Goal: Find specific page/section: Find specific page/section

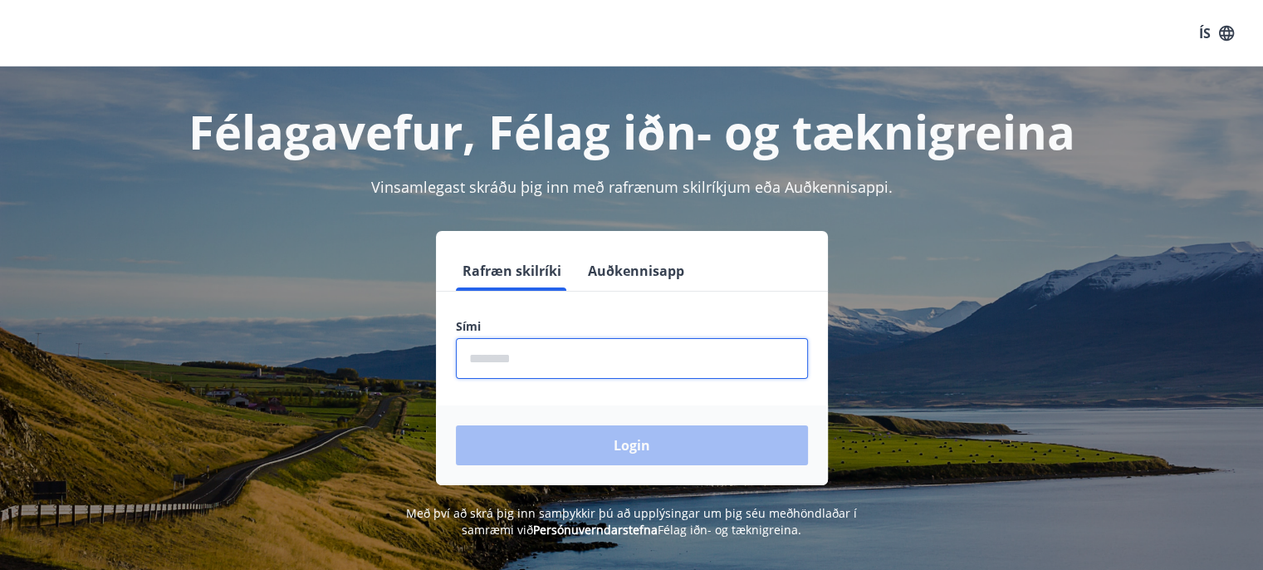
click at [544, 356] on input "phone" at bounding box center [632, 358] width 352 height 41
type input "********"
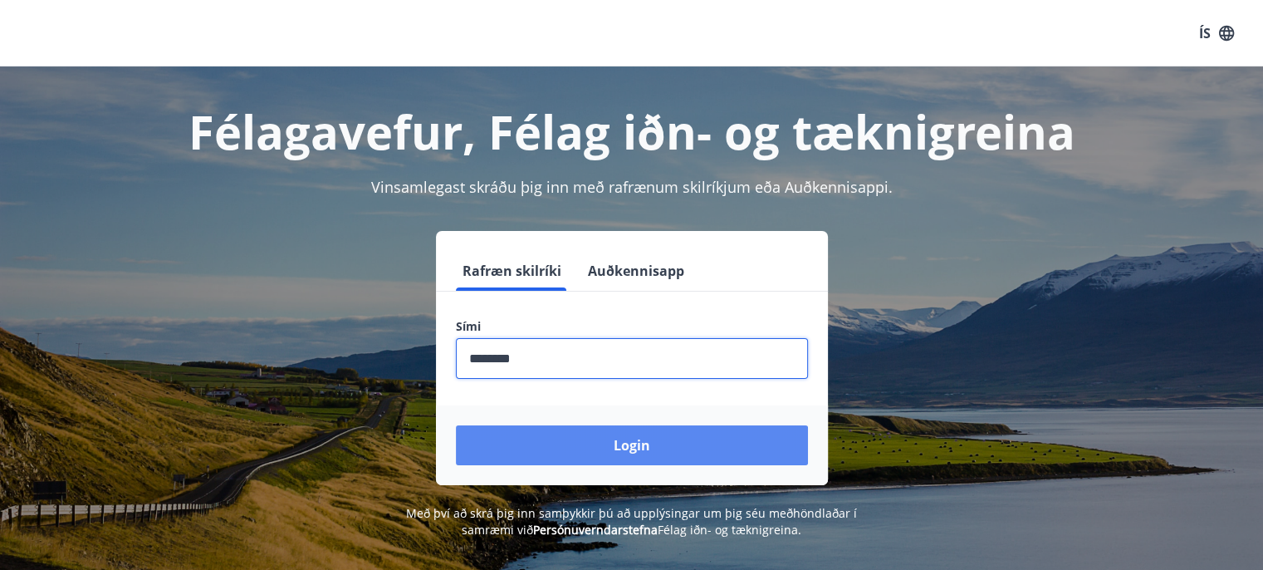
click at [631, 438] on button "Login" at bounding box center [632, 445] width 352 height 40
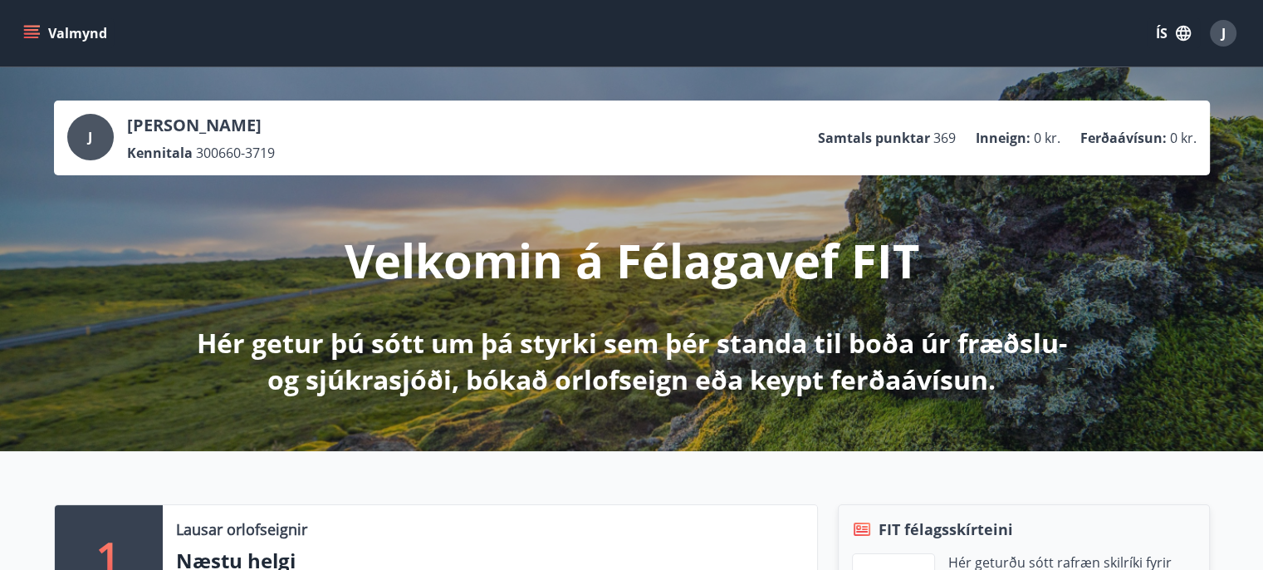
click at [32, 37] on icon "menu" at bounding box center [31, 38] width 15 height 2
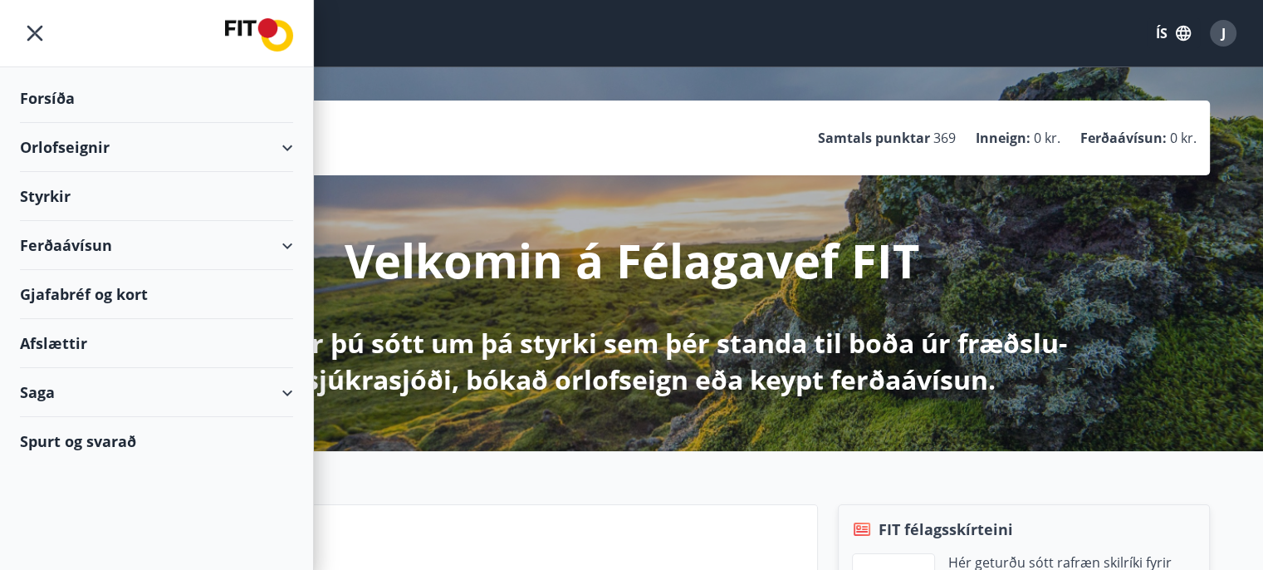
click at [281, 241] on div "Ferðaávísun" at bounding box center [156, 245] width 273 height 49
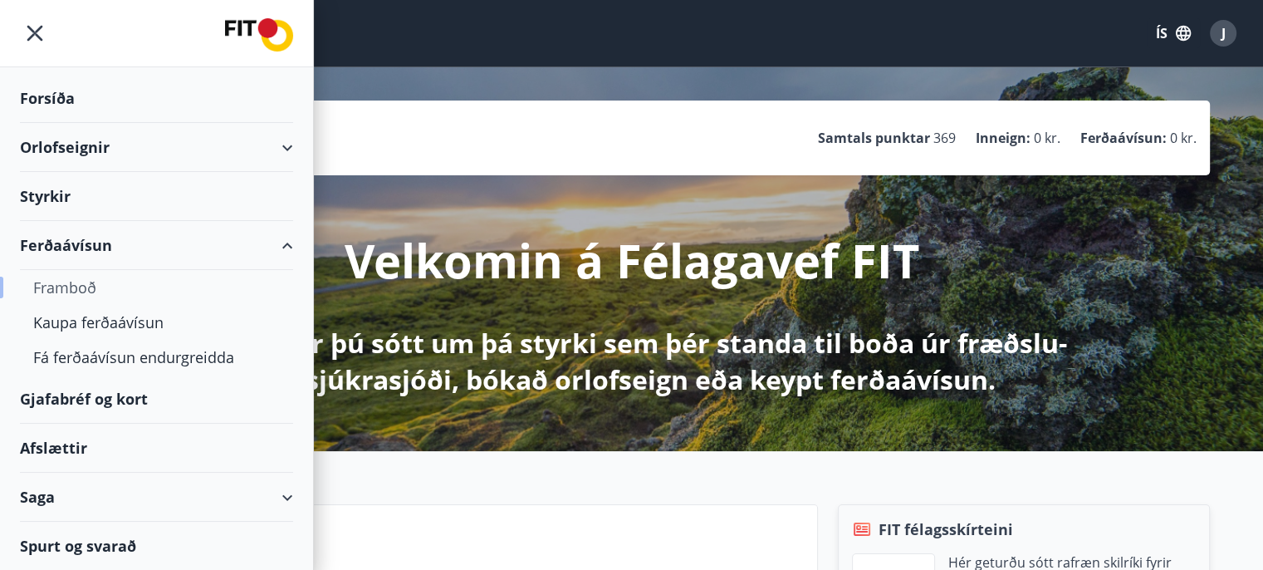
click at [66, 290] on div "Framboð" at bounding box center [156, 287] width 247 height 35
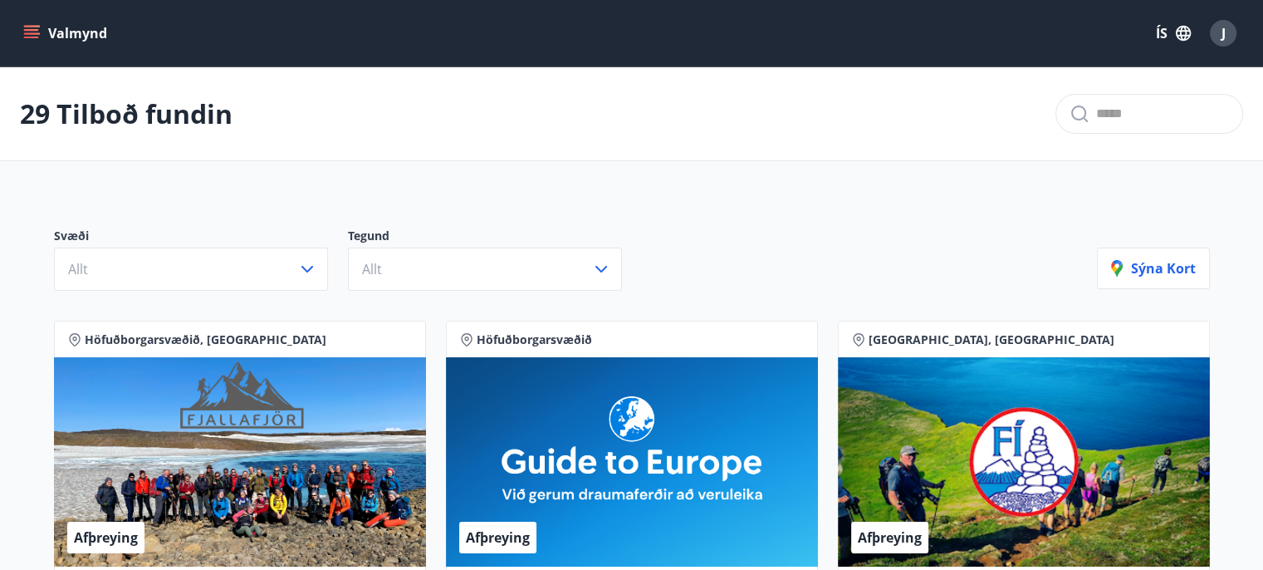
click at [30, 39] on icon "menu" at bounding box center [31, 33] width 17 height 17
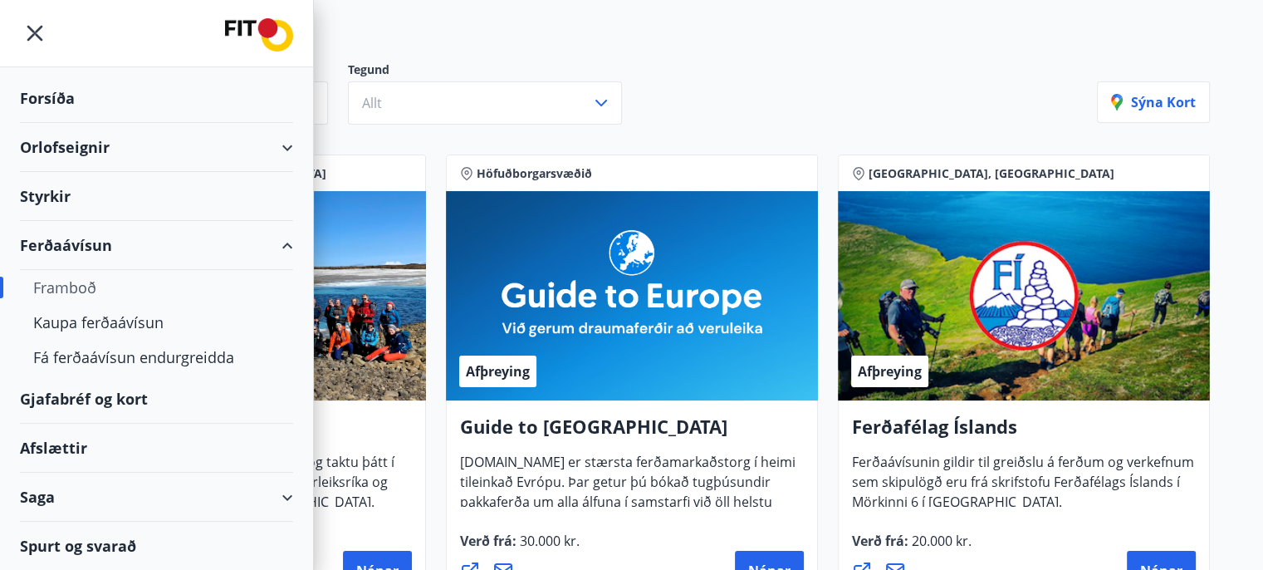
scroll to position [249, 0]
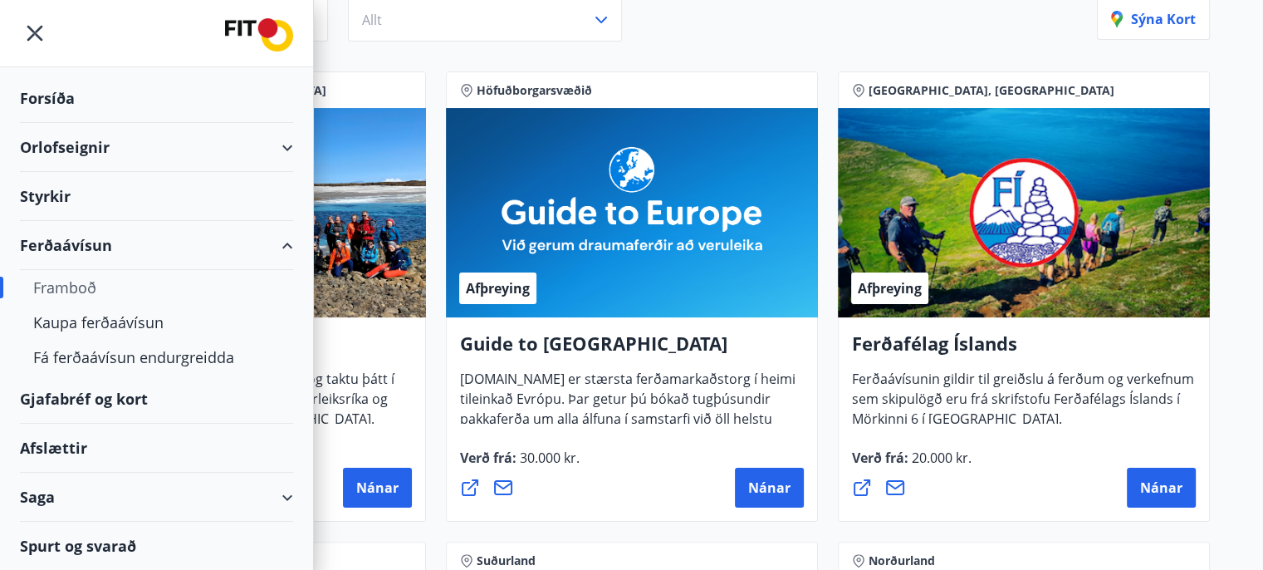
click at [61, 449] on div "Afslættir" at bounding box center [156, 447] width 273 height 49
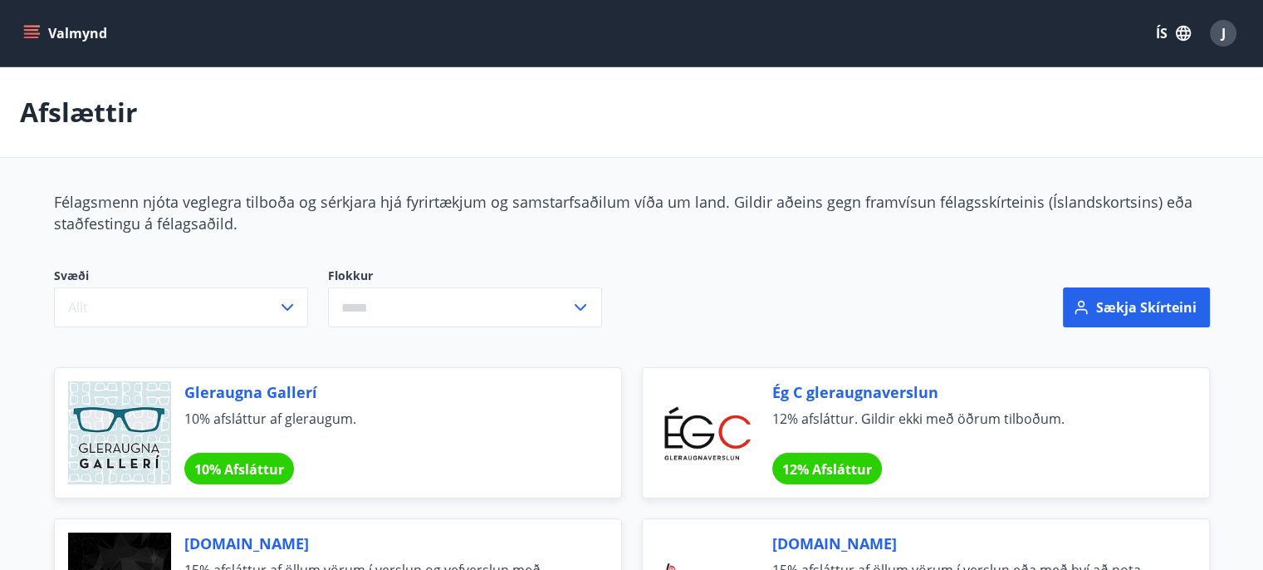
click at [37, 35] on icon "menu" at bounding box center [31, 33] width 17 height 17
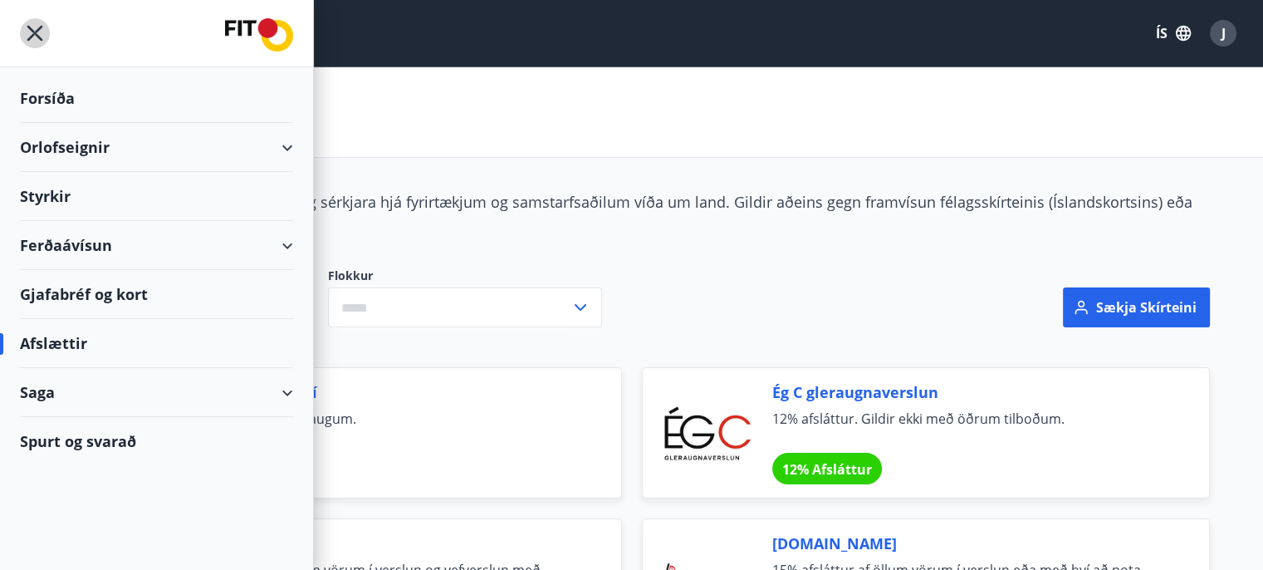
click at [38, 32] on icon "menu" at bounding box center [35, 33] width 30 height 30
